Goal: Check status: Check status

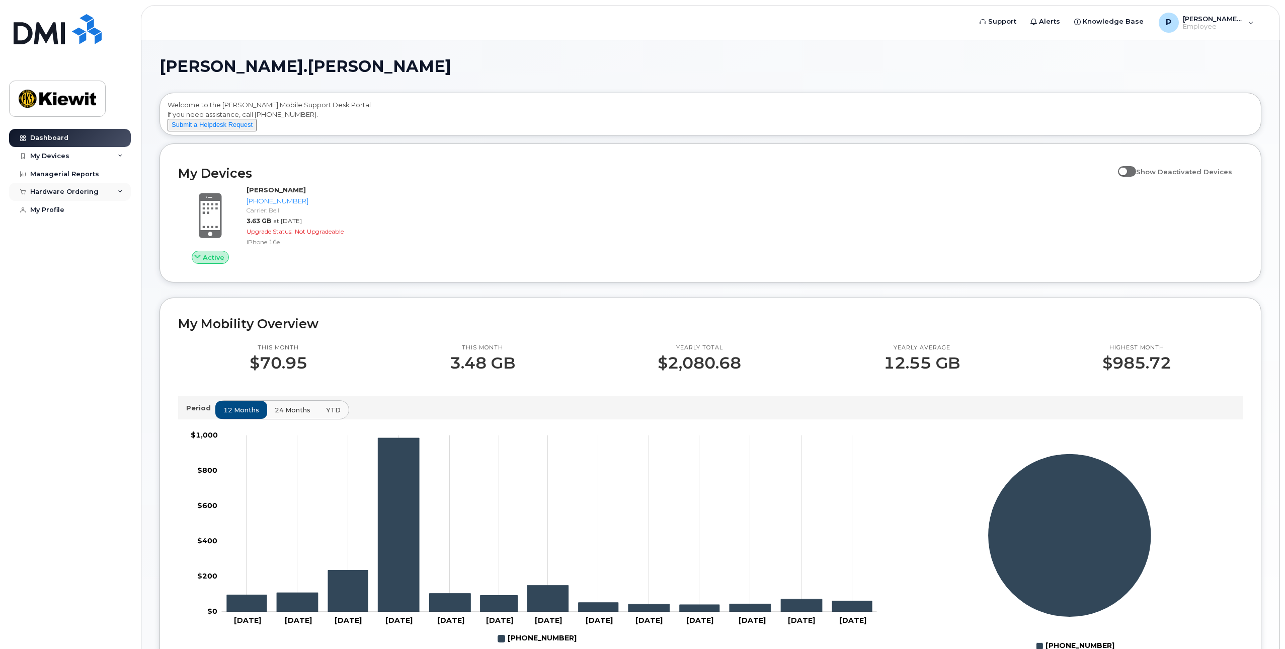
click at [89, 190] on div "Hardware Ordering" at bounding box center [64, 192] width 68 height 8
click at [54, 211] on div "My Orders" at bounding box center [53, 210] width 36 height 9
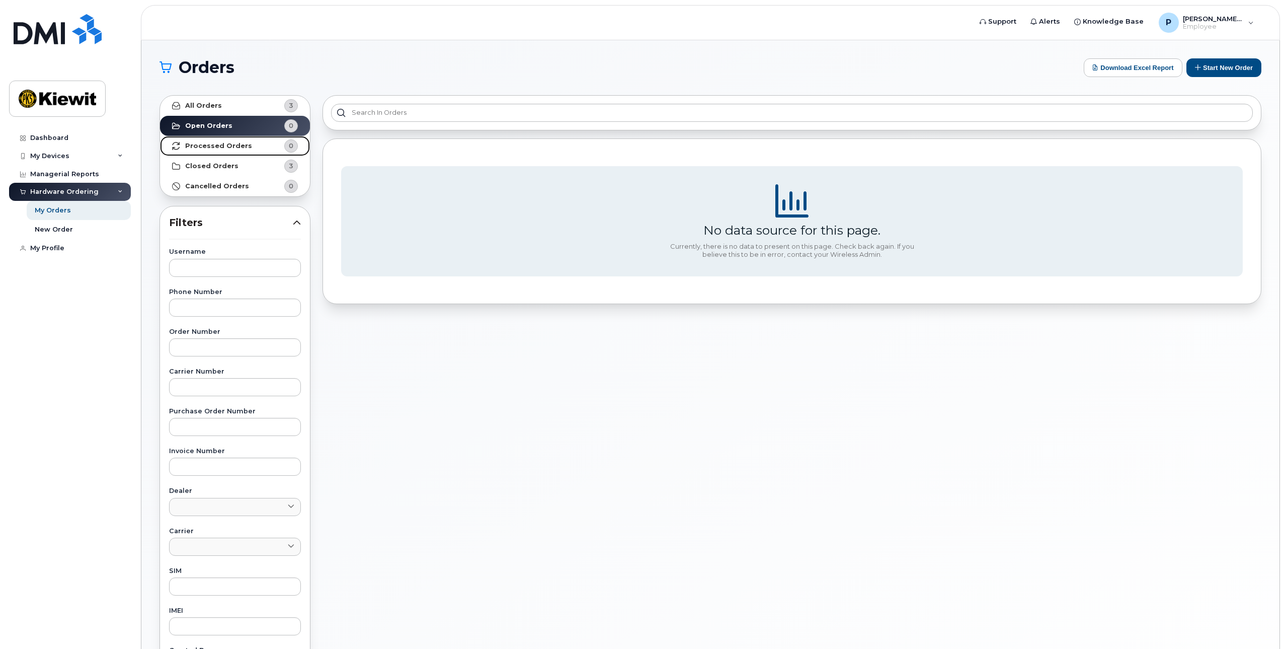
click at [219, 146] on strong "Processed Orders" at bounding box center [218, 146] width 67 height 8
click at [210, 164] on strong "Closed Orders" at bounding box center [211, 166] width 53 height 8
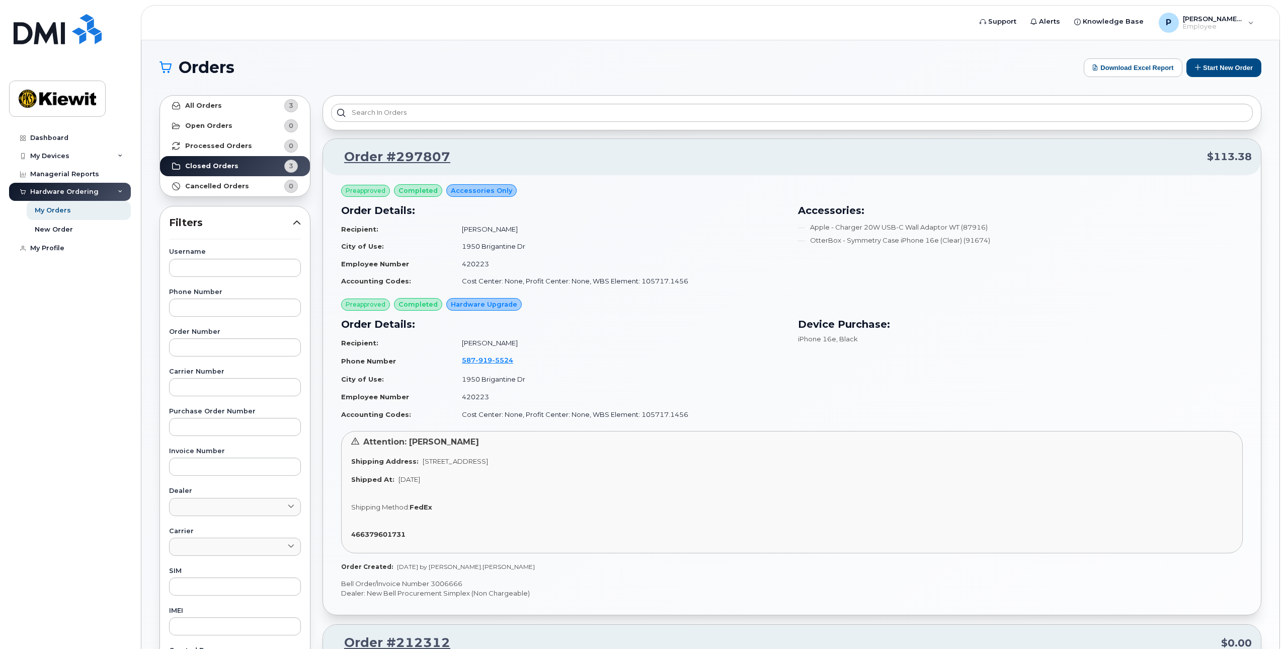
drag, startPoint x: 394, startPoint y: 455, endPoint x: 586, endPoint y: 471, distance: 192.3
click at [586, 471] on div "Attention: Pascal Duguay Shipping Address: 1950 Brigantine Dr COQUITLAM BC V3K …" at bounding box center [792, 492] width 902 height 122
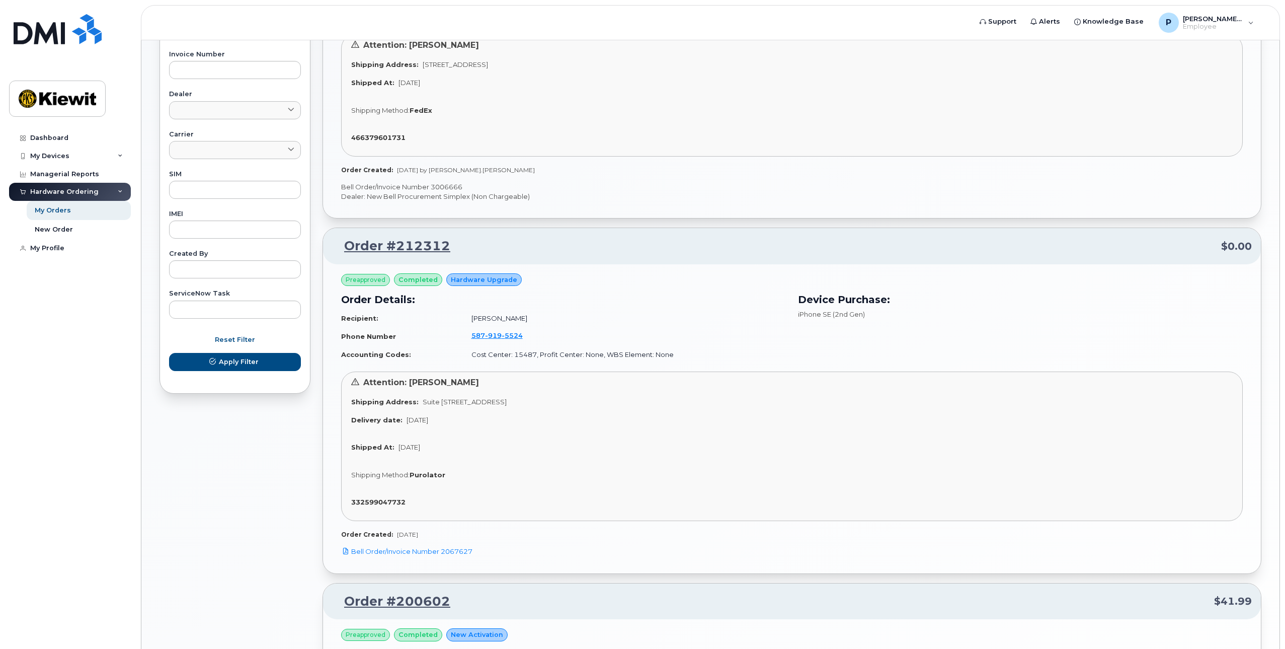
scroll to position [403, 0]
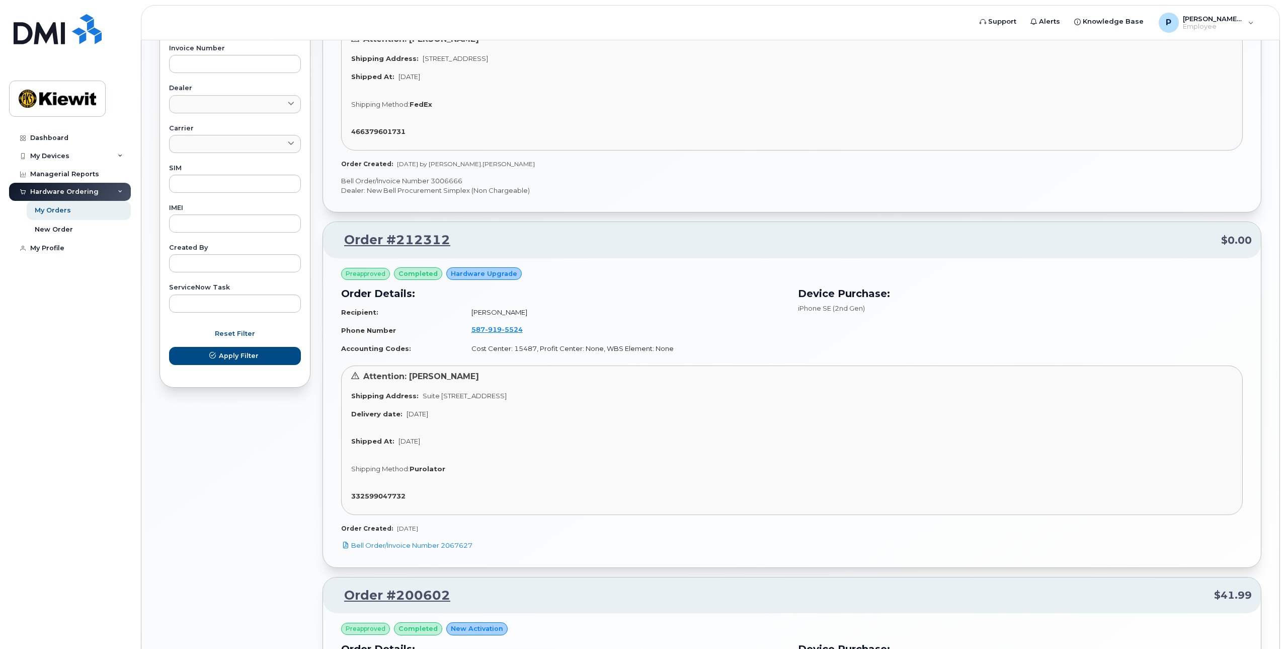
drag, startPoint x: 406, startPoint y: 409, endPoint x: 480, endPoint y: 415, distance: 74.7
click at [480, 415] on div "Delivery date: Dec 16, 2020" at bounding box center [792, 414] width 882 height 10
click at [58, 152] on div "My Devices" at bounding box center [49, 156] width 39 height 8
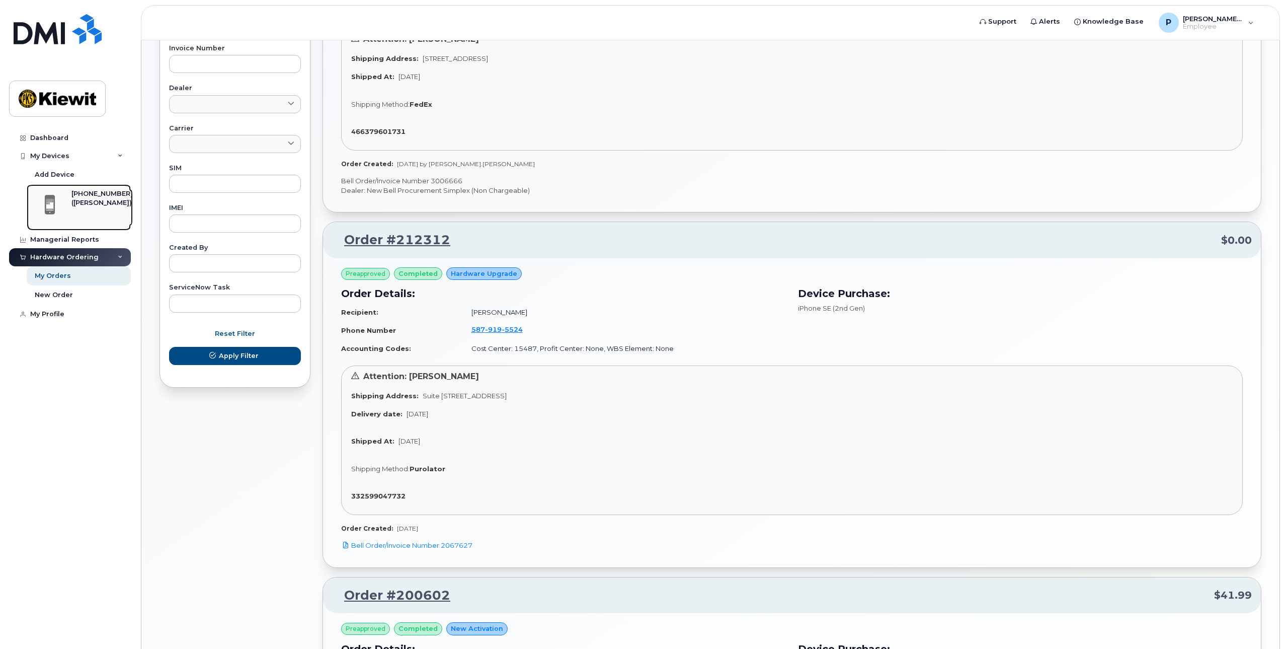
click at [94, 199] on div "([PERSON_NAME])" at bounding box center [101, 202] width 61 height 9
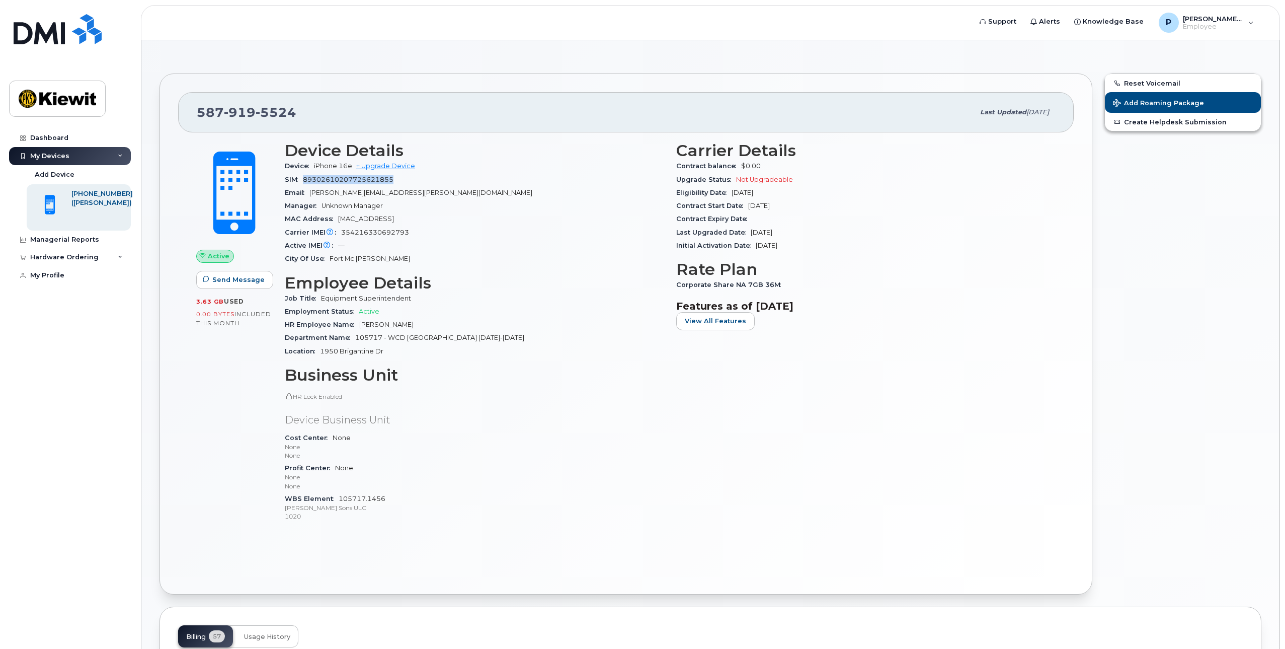
drag, startPoint x: 304, startPoint y: 178, endPoint x: 450, endPoint y: 176, distance: 145.9
click at [450, 176] on div "SIM 89302610207725621855" at bounding box center [474, 179] width 379 height 13
drag, startPoint x: 351, startPoint y: 232, endPoint x: 424, endPoint y: 231, distance: 73.0
click at [424, 231] on div "Carrier IMEI Carrier IMEI is reported during the last billing cycle or change o…" at bounding box center [474, 232] width 379 height 13
click at [71, 253] on div "Hardware Ordering" at bounding box center [64, 257] width 68 height 8
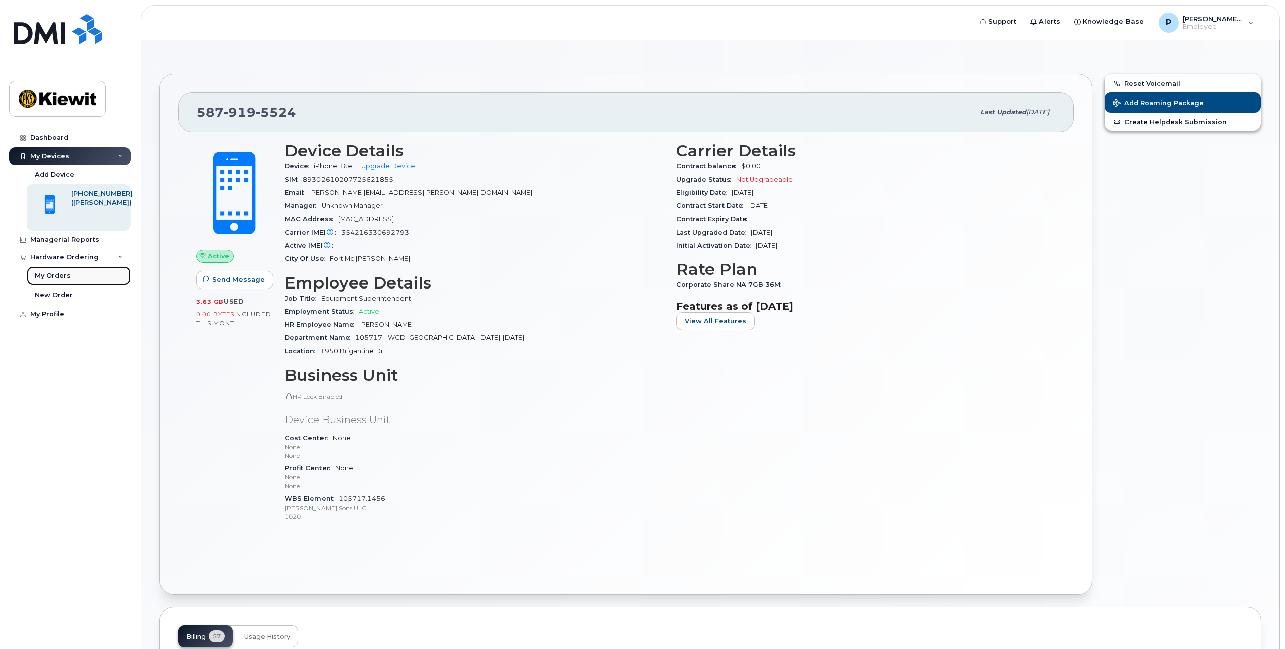
click at [65, 276] on div "My Orders" at bounding box center [53, 275] width 36 height 9
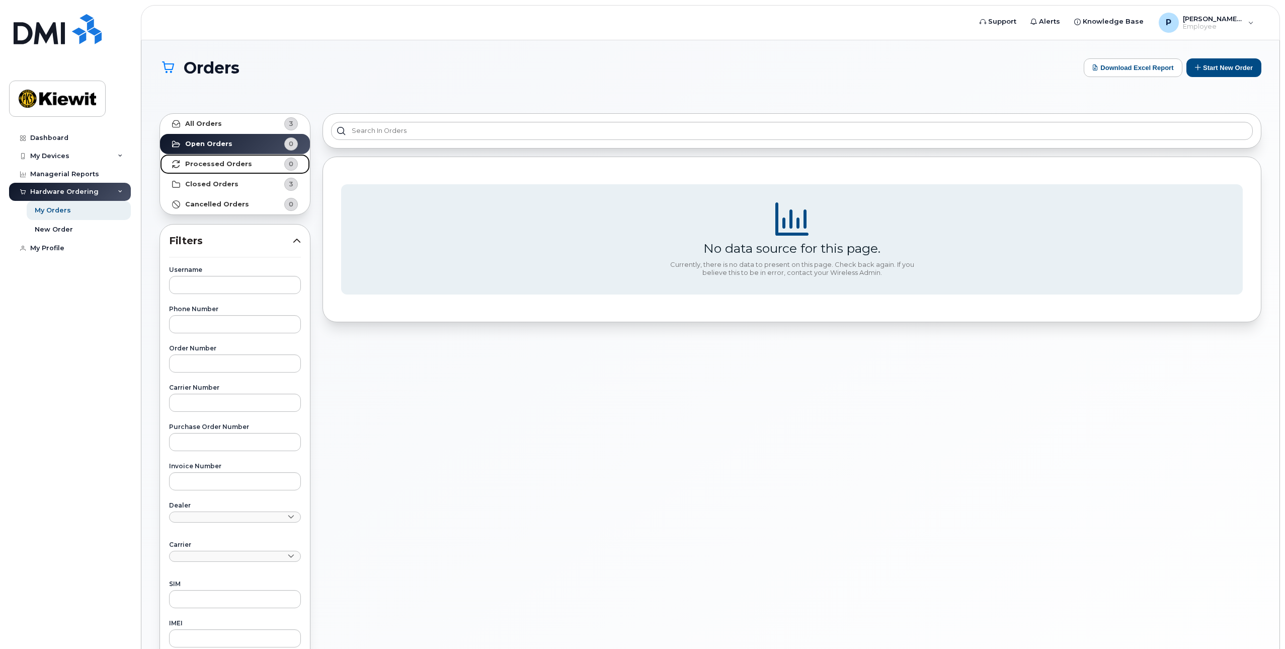
click at [237, 161] on strong "Processed Orders" at bounding box center [218, 164] width 67 height 8
click at [222, 179] on link "Closed Orders 3" at bounding box center [235, 184] width 150 height 20
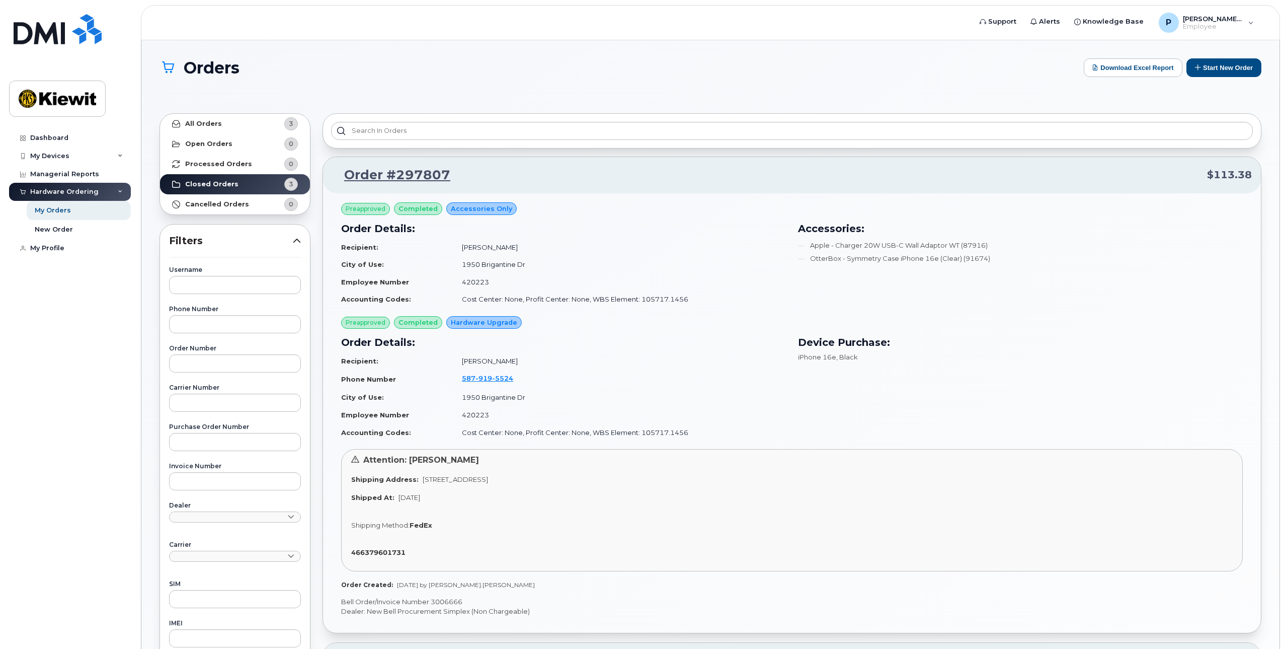
click at [711, 91] on div "Orders Download Excel Report Start New Order" at bounding box center [711, 76] width 1102 height 37
click at [32, 22] on img at bounding box center [58, 29] width 88 height 30
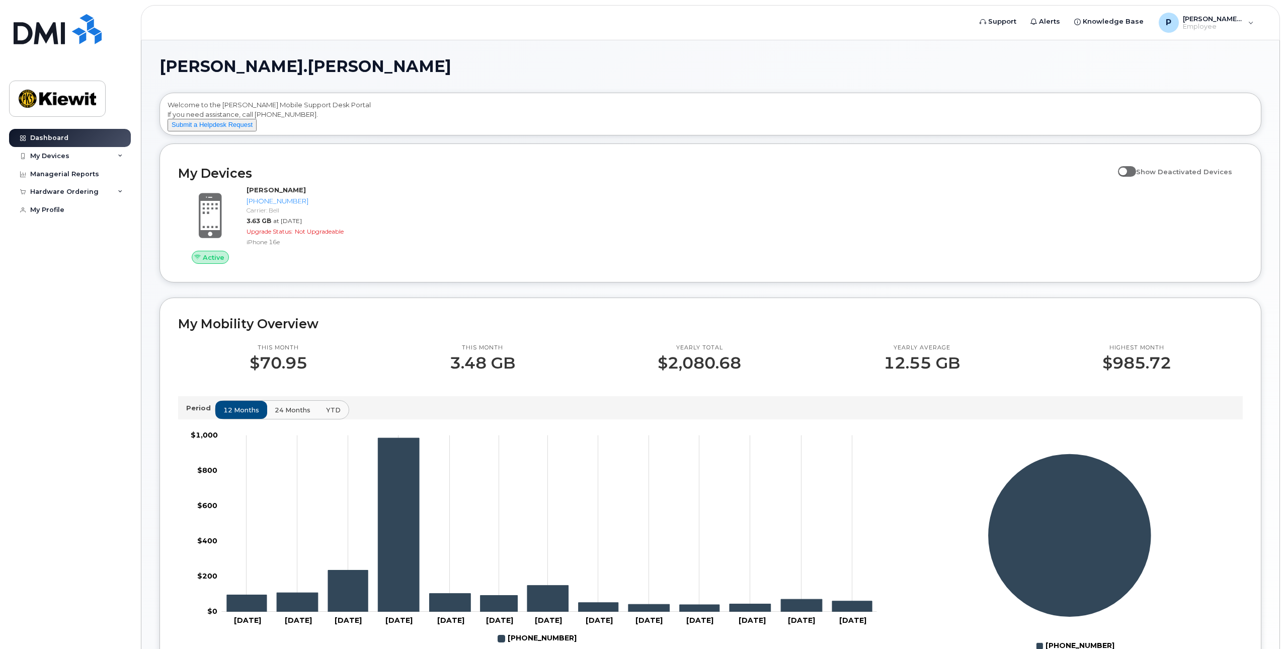
click at [23, 337] on div "Dashboard My Devices Add Device [PHONE_NUMBER] ([PERSON_NAME]) Managerial Repor…" at bounding box center [71, 381] width 124 height 505
click at [1017, 21] on span "Support" at bounding box center [1002, 22] width 28 height 10
